Goal: Task Accomplishment & Management: Complete application form

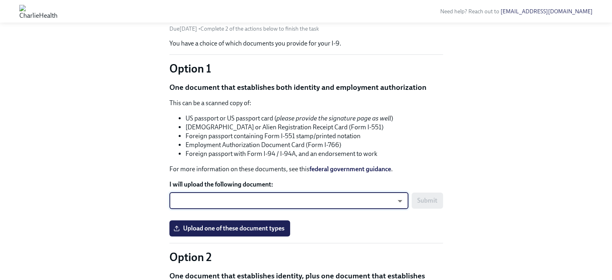
scroll to position [77, 0]
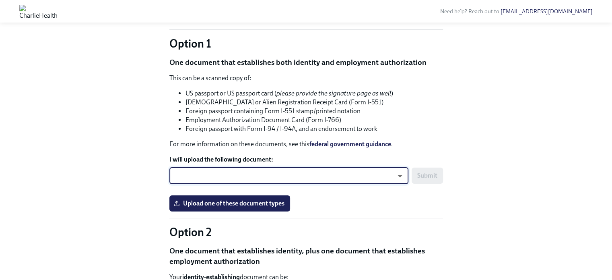
click at [264, 178] on body "Need help? Reach out to hr@charliehealth.com Back to Charlie Health Onboarding …" at bounding box center [306, 248] width 612 height 651
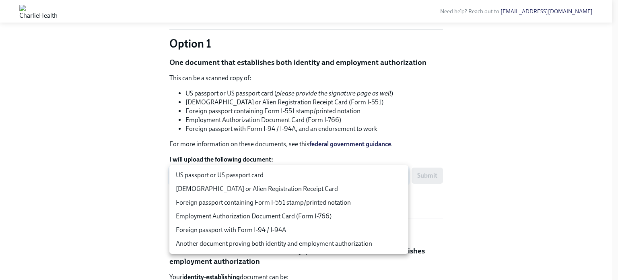
click at [249, 173] on li "US passport or US passport card" at bounding box center [288, 175] width 239 height 14
type input "tm035QtdH"
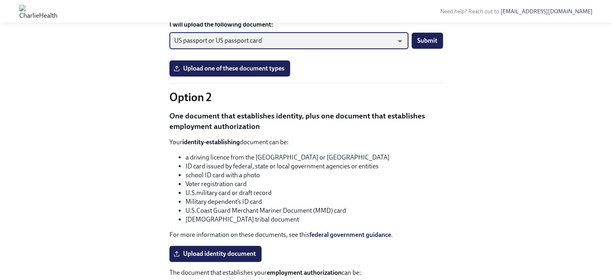
scroll to position [212, 0]
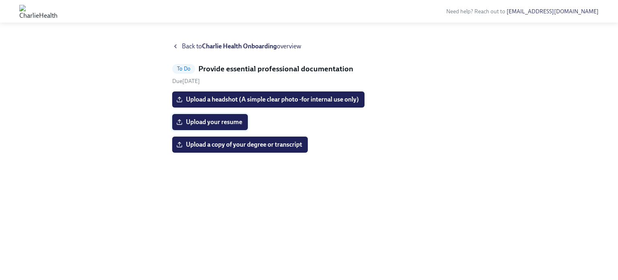
click at [207, 125] on label "Upload your resume" at bounding box center [210, 122] width 76 height 16
click at [0, 0] on input "Upload your resume" at bounding box center [0, 0] width 0 height 0
click at [238, 96] on span "Upload a headshot (A simple clear photo -for internal use only)" at bounding box center [268, 99] width 181 height 8
click at [0, 0] on input "Upload a headshot (A simple clear photo -for internal use only)" at bounding box center [0, 0] width 0 height 0
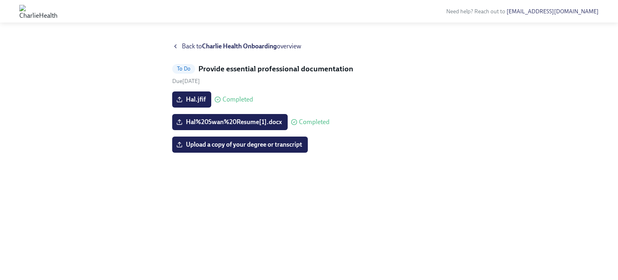
click at [187, 43] on span "Back to Charlie Health Onboarding overview" at bounding box center [241, 46] width 119 height 9
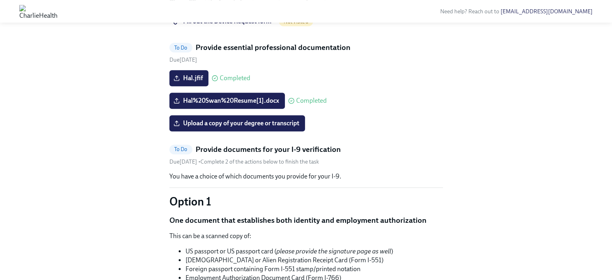
scroll to position [555, 0]
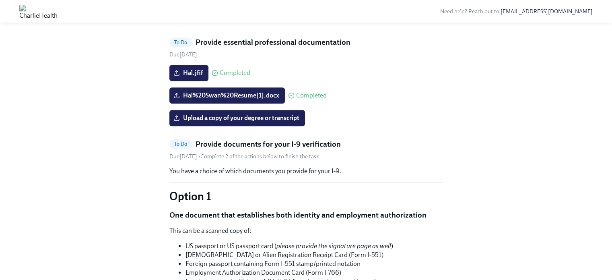
click at [247, 20] on span "Fill out the Device Request form" at bounding box center [223, 16] width 97 height 8
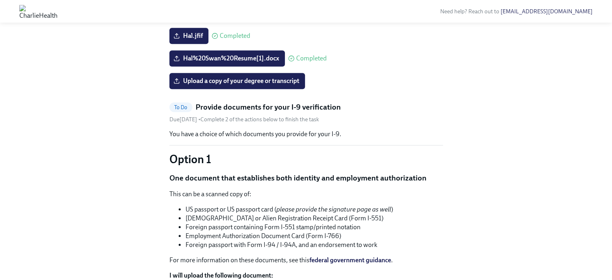
scroll to position [471, 0]
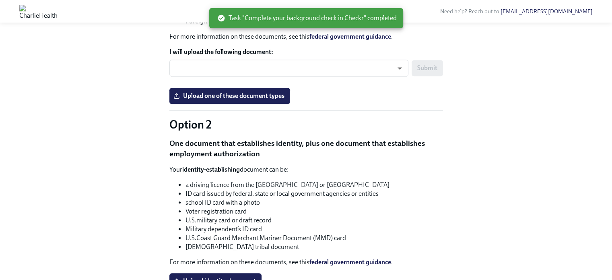
scroll to position [624, 0]
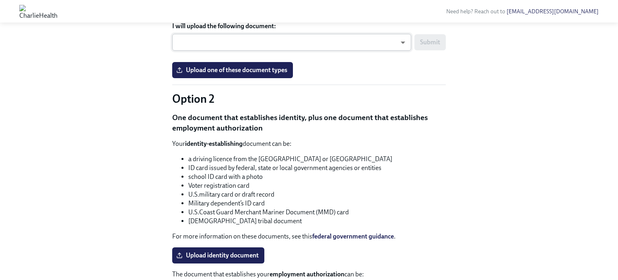
click at [235, 165] on body "Need help? Reach out to [EMAIL_ADDRESS][DOMAIN_NAME] Hi [PERSON_NAME]! This is …" at bounding box center [309, 71] width 618 height 1390
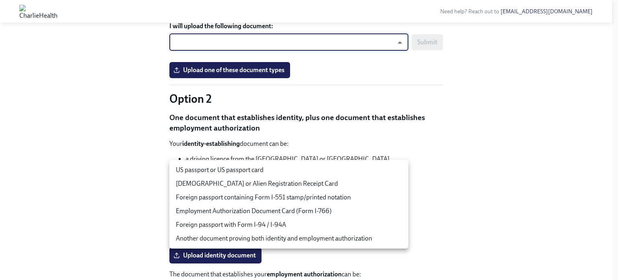
click at [238, 170] on li "US passport or US passport card" at bounding box center [288, 170] width 239 height 14
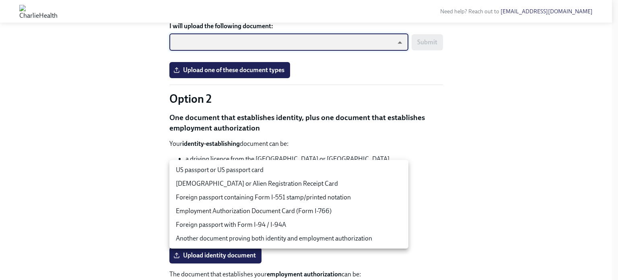
type input "tm035QtdH"
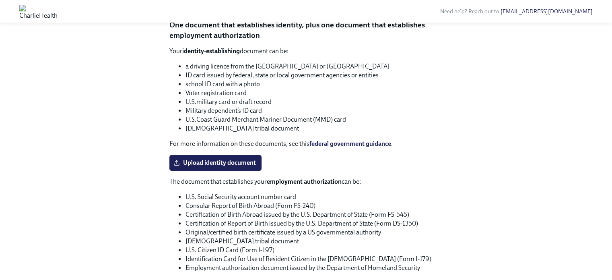
scroll to position [713, 0]
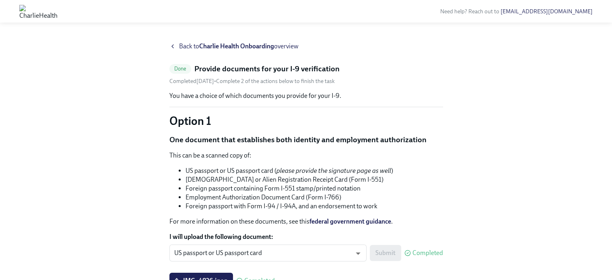
click at [234, 44] on strong "Charlie Health Onboarding" at bounding box center [236, 46] width 75 height 8
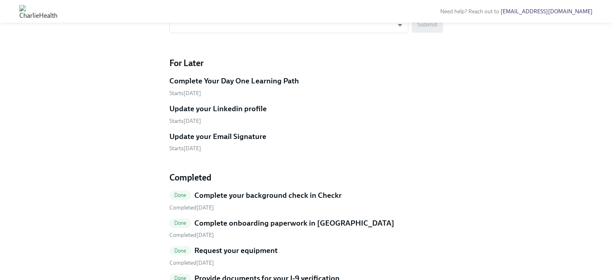
scroll to position [522, 0]
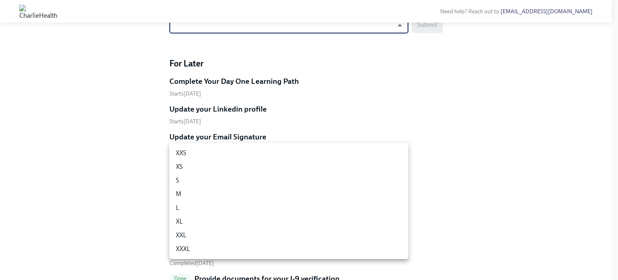
click at [218, 206] on li "L" at bounding box center [288, 208] width 239 height 14
type input "-gFL8YKG_"
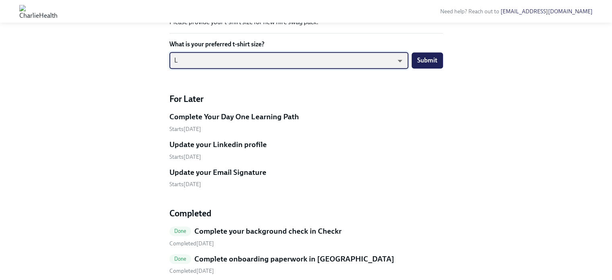
scroll to position [465, 0]
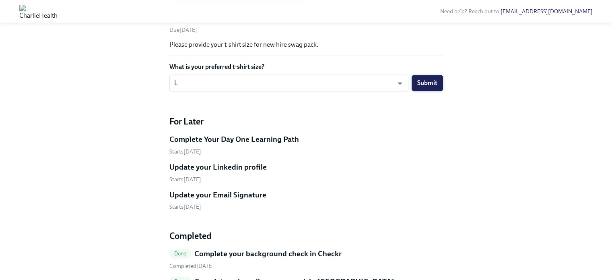
click at [434, 87] on span "Submit" at bounding box center [427, 83] width 20 height 8
click at [434, 91] on div "Submit" at bounding box center [421, 83] width 43 height 16
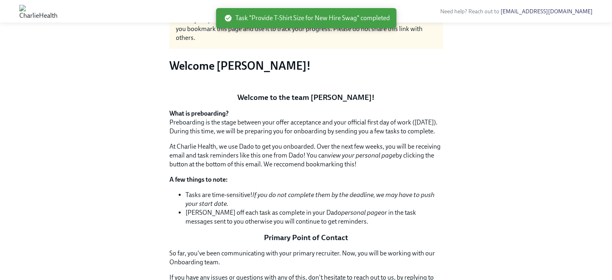
scroll to position [0, 0]
